Goal: Information Seeking & Learning: Find specific fact

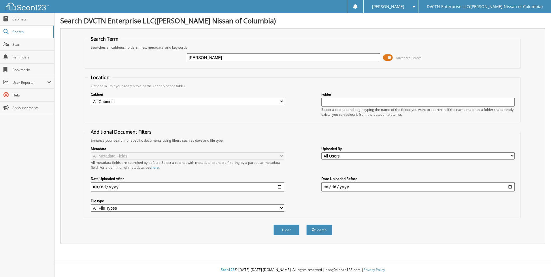
type input "mcclendon"
click at [306, 225] on button "Search" at bounding box center [319, 230] width 26 height 11
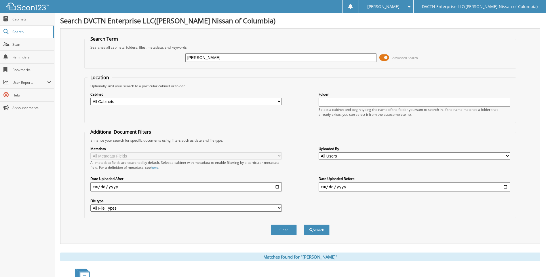
drag, startPoint x: 221, startPoint y: 59, endPoint x: 54, endPoint y: 53, distance: 167.4
click at [59, 54] on div "Search DVCTN Enterprise LLC(Benton Nissan of Columbia) Search Term Searches all…" at bounding box center [300, 255] width 492 height 510
type input "141006"
click at [304, 225] on button "Search" at bounding box center [317, 230] width 26 height 11
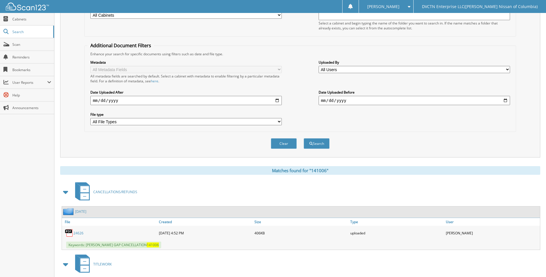
scroll to position [173, 0]
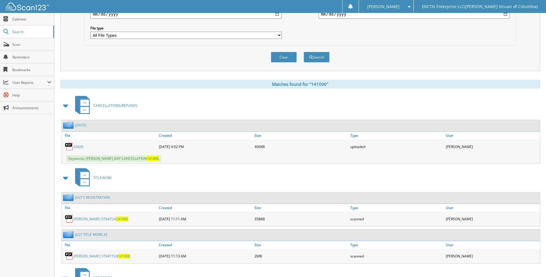
click at [76, 146] on link "24626" at bounding box center [78, 146] width 10 height 5
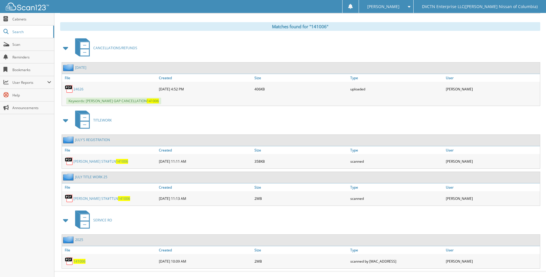
scroll to position [240, 0]
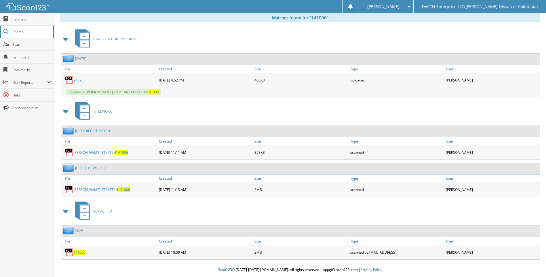
click at [9, 31] on link "Search" at bounding box center [27, 32] width 54 height 12
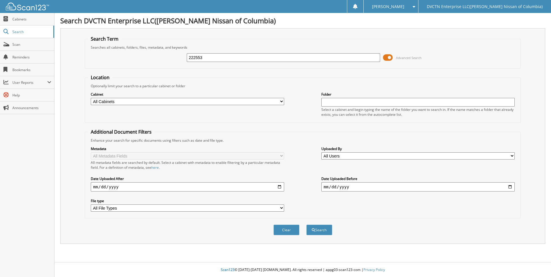
type input "222553"
click at [306, 225] on button "Search" at bounding box center [319, 230] width 26 height 11
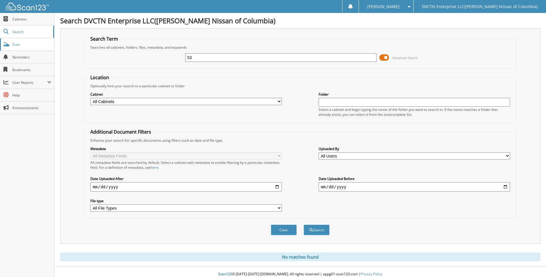
type input "3"
type input "238580"
click at [304, 225] on button "Search" at bounding box center [317, 230] width 26 height 11
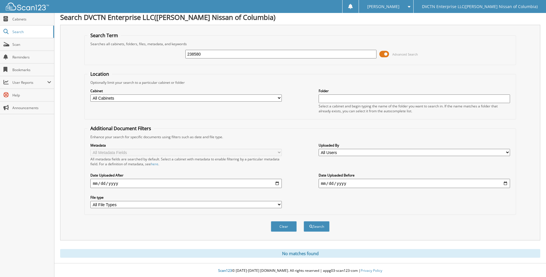
scroll to position [5, 0]
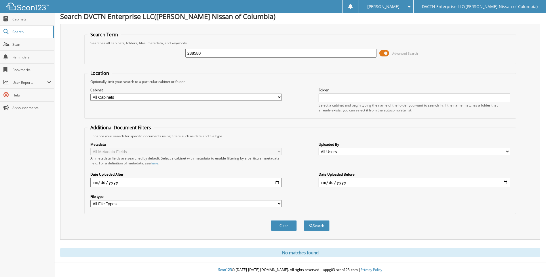
drag, startPoint x: 213, startPoint y: 54, endPoint x: 94, endPoint y: 48, distance: 118.8
click at [121, 52] on div "238580 Advanced Search" at bounding box center [300, 53] width 425 height 16
type input "lacey"
click at [304, 220] on button "Search" at bounding box center [317, 225] width 26 height 11
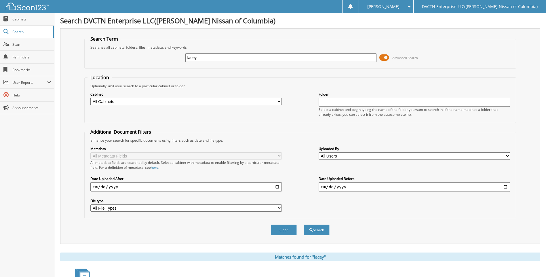
drag, startPoint x: 200, startPoint y: 56, endPoint x: 126, endPoint y: 62, distance: 74.3
click at [138, 65] on fieldset "Search Term Searches all cabinets, folders, files, metadata, and keywords lacey…" at bounding box center [300, 52] width 432 height 33
type input "lacy"
click at [304, 225] on button "Search" at bounding box center [317, 230] width 26 height 11
drag, startPoint x: 214, startPoint y: 56, endPoint x: 126, endPoint y: 60, distance: 88.5
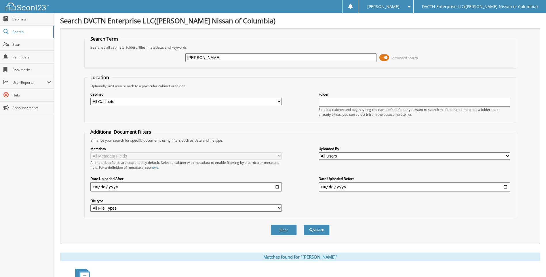
click at [134, 60] on div "[PERSON_NAME] Advanced Search" at bounding box center [300, 58] width 425 height 16
type input "238580"
click at [304, 225] on button "Search" at bounding box center [317, 230] width 26 height 11
drag, startPoint x: 155, startPoint y: 57, endPoint x: 114, endPoint y: 52, distance: 42.0
click at [123, 56] on div "238580 Advanced Search" at bounding box center [300, 58] width 425 height 16
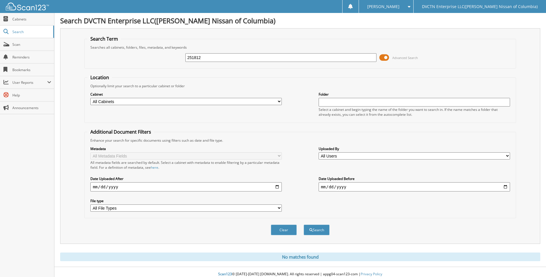
type input "251812"
click at [304, 225] on button "Search" at bounding box center [317, 230] width 26 height 11
drag, startPoint x: 201, startPoint y: 58, endPoint x: 82, endPoint y: 55, distance: 119.0
click at [109, 60] on div "251812 Advanced Search" at bounding box center [300, 58] width 425 height 16
type input "294129"
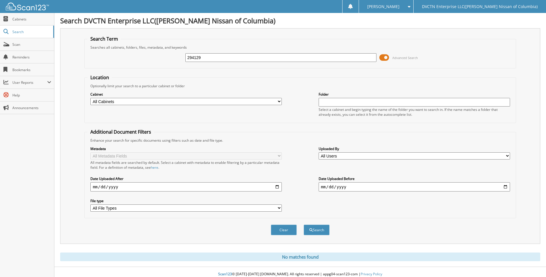
click at [304, 225] on button "Search" at bounding box center [317, 230] width 26 height 11
click at [206, 60] on input "294129" at bounding box center [280, 57] width 191 height 9
type input "302614"
click at [304, 225] on button "Search" at bounding box center [317, 230] width 26 height 11
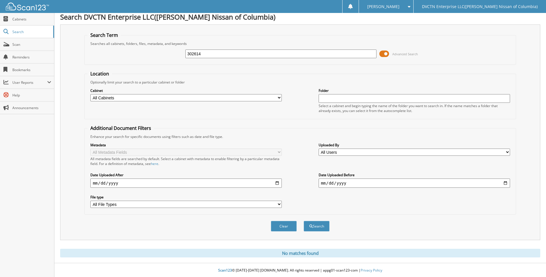
scroll to position [5, 0]
drag, startPoint x: 209, startPoint y: 51, endPoint x: 98, endPoint y: 50, distance: 110.9
click at [102, 51] on div "302614 Advanced Search" at bounding box center [300, 53] width 425 height 16
type input "[PERSON_NAME]"
click at [304, 220] on button "Search" at bounding box center [317, 225] width 26 height 11
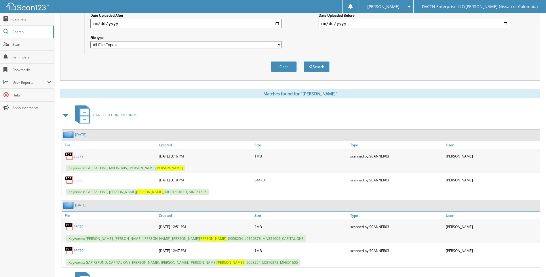
scroll to position [173, 0]
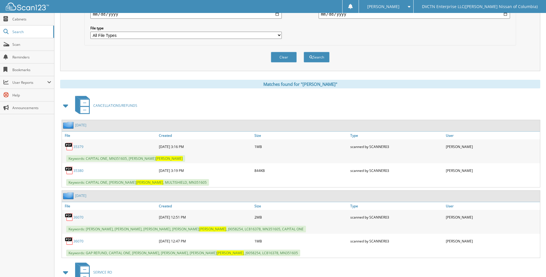
click at [77, 146] on link "35379" at bounding box center [78, 146] width 10 height 5
click at [434, 20] on div "Metadata All Metadata Fields All metadata fields are searched by default. Selec…" at bounding box center [300, 6] width 425 height 72
click at [79, 171] on link "35380" at bounding box center [78, 170] width 10 height 5
click at [79, 169] on link "35380" at bounding box center [78, 170] width 10 height 5
click at [78, 170] on link "35380" at bounding box center [78, 170] width 10 height 5
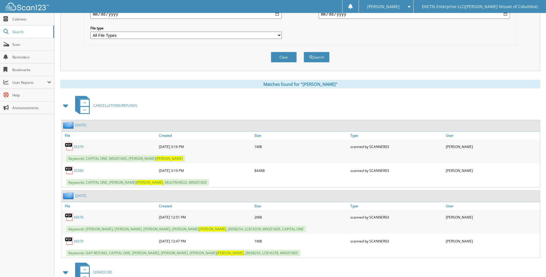
click at [81, 219] on link "36070" at bounding box center [78, 217] width 10 height 5
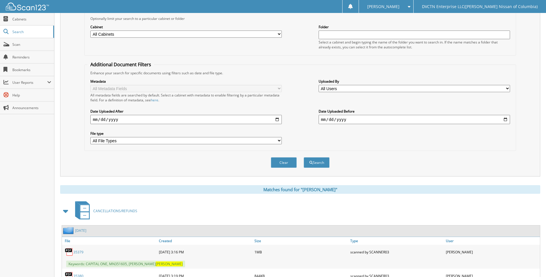
scroll to position [29, 0]
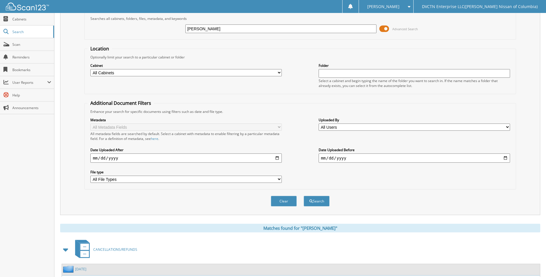
drag, startPoint x: 246, startPoint y: 30, endPoint x: 109, endPoint y: 38, distance: 137.3
click at [122, 37] on fieldset "Search Term Searches all cabinets, folders, files, metadata, and keywords hamil…" at bounding box center [300, 23] width 432 height 33
type input "361107"
click at [304, 196] on button "Search" at bounding box center [317, 201] width 26 height 11
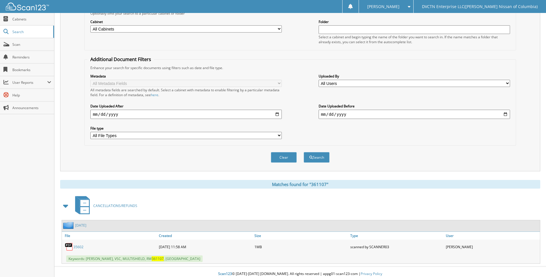
scroll to position [77, 0]
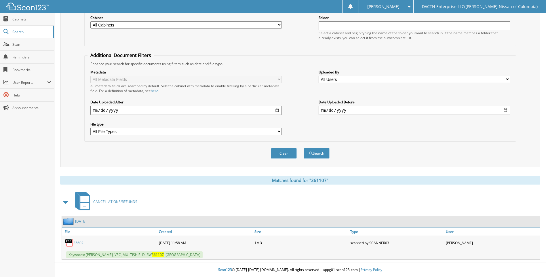
click at [80, 242] on link "35602" at bounding box center [78, 242] width 10 height 5
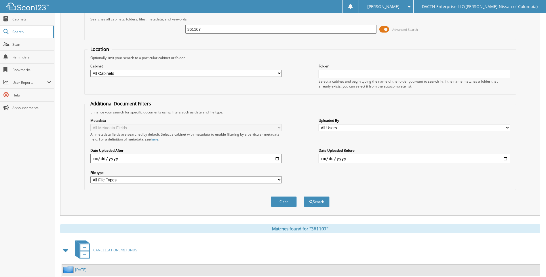
scroll to position [0, 0]
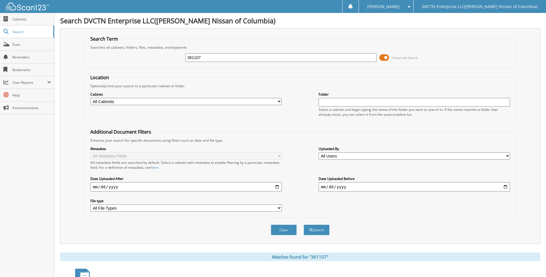
drag, startPoint x: 213, startPoint y: 56, endPoint x: 76, endPoint y: 50, distance: 136.9
click at [83, 53] on div "Search Term Searches all cabinets, folders, files, metadata, and keywords 36110…" at bounding box center [300, 136] width 480 height 216
type input "418037"
click at [304, 225] on button "Search" at bounding box center [317, 230] width 26 height 11
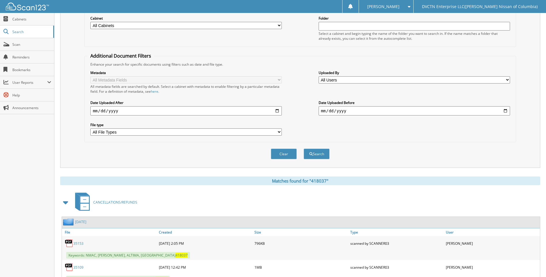
scroll to position [101, 0]
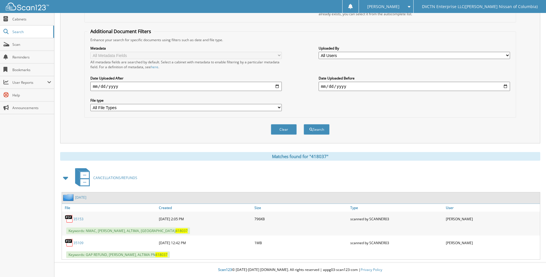
click at [82, 241] on link "35109" at bounding box center [78, 242] width 10 height 5
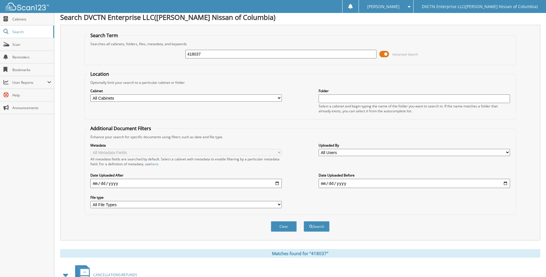
scroll to position [0, 0]
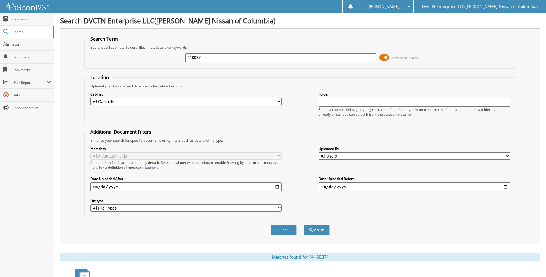
click at [233, 55] on input "418037" at bounding box center [280, 57] width 191 height 9
type input "521439"
click at [304, 225] on button "Search" at bounding box center [317, 230] width 26 height 11
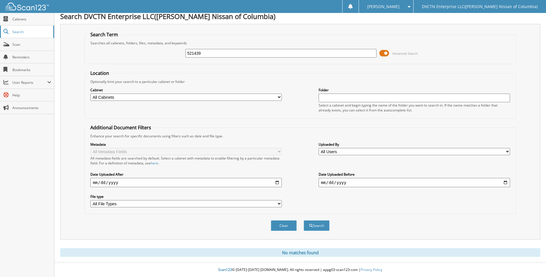
drag, startPoint x: 193, startPoint y: 50, endPoint x: 19, endPoint y: 33, distance: 175.1
click at [115, 37] on fieldset "Search Term Searches all cabinets, folders, files, metadata, and keywords 52143…" at bounding box center [300, 47] width 432 height 33
type input "[PERSON_NAME]"
click at [304, 220] on button "Search" at bounding box center [317, 225] width 26 height 11
